Goal: Transaction & Acquisition: Purchase product/service

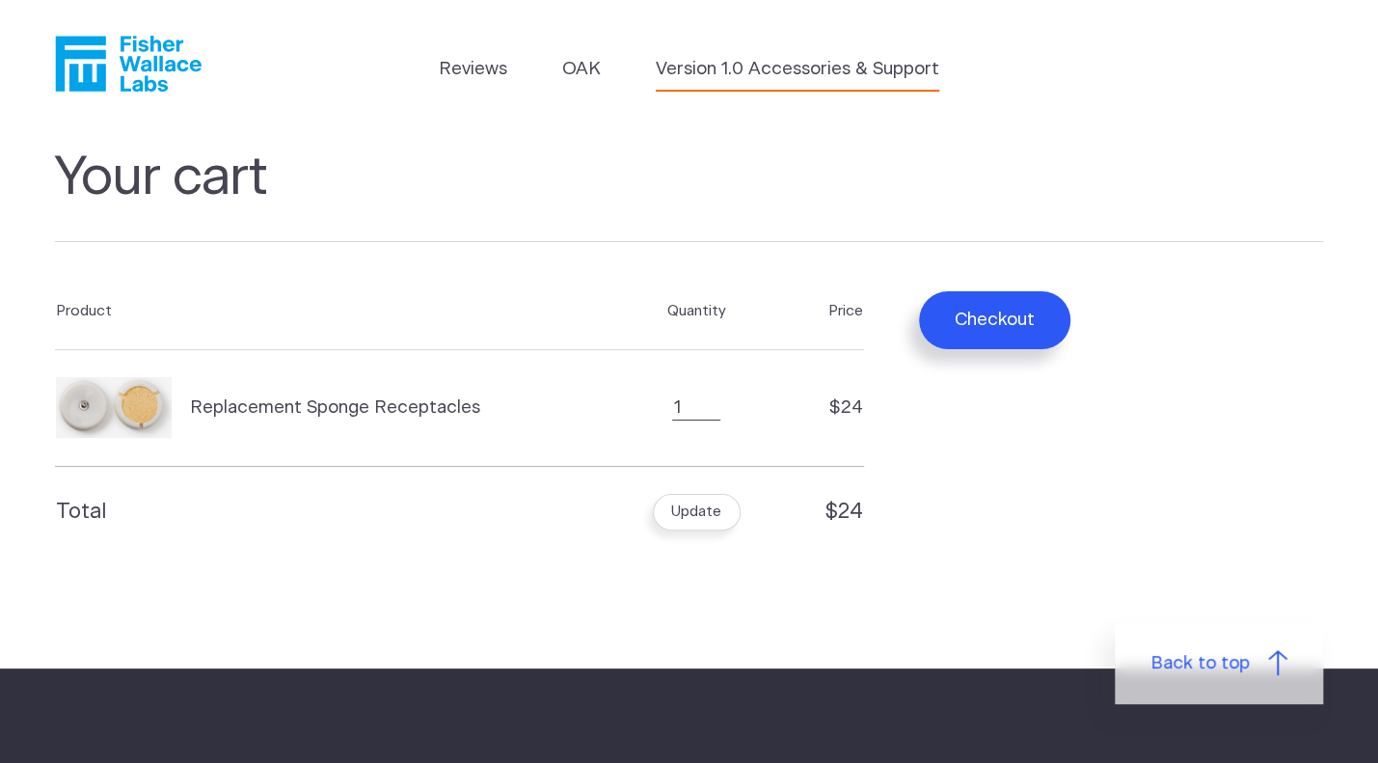
click at [748, 69] on link "Version 1.0 Accessories & Support" at bounding box center [798, 69] width 284 height 27
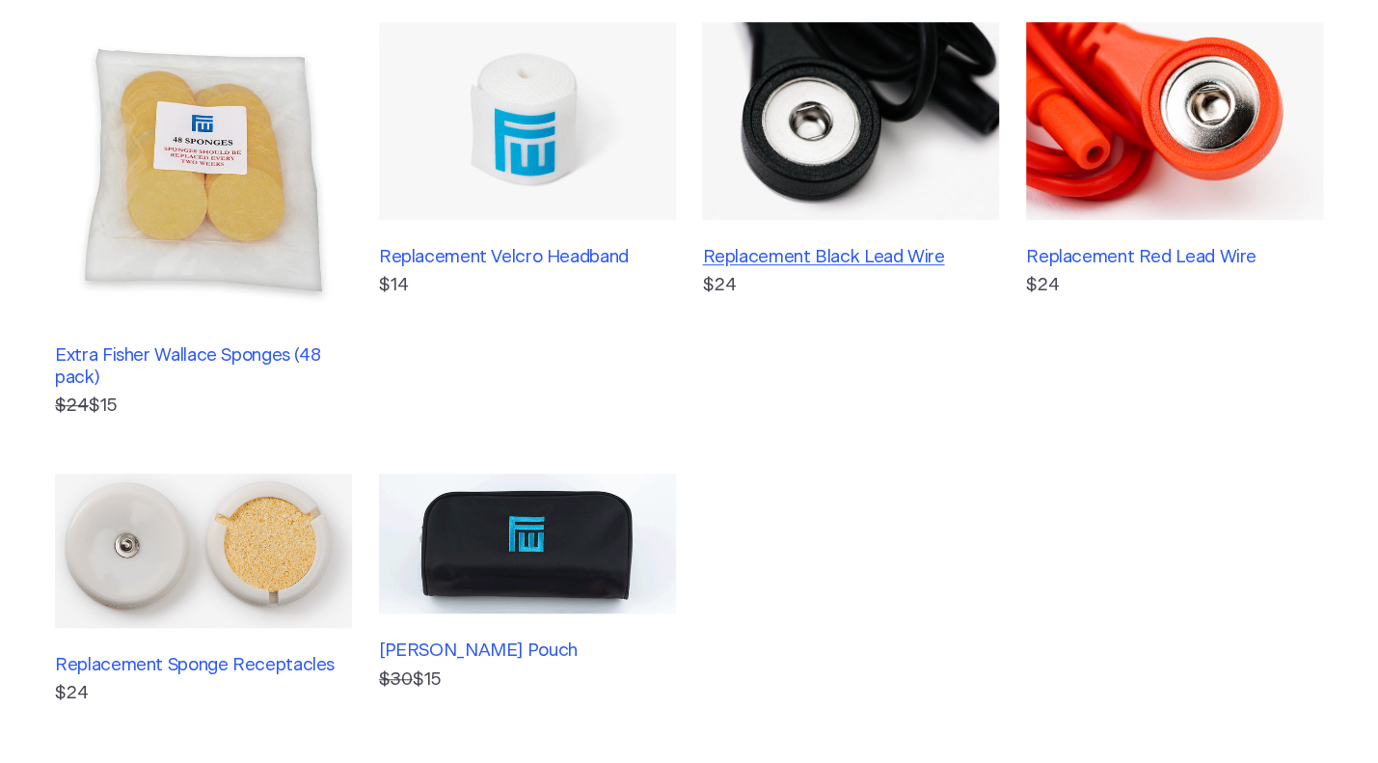
scroll to position [579, 0]
